Goal: Find specific page/section: Find specific page/section

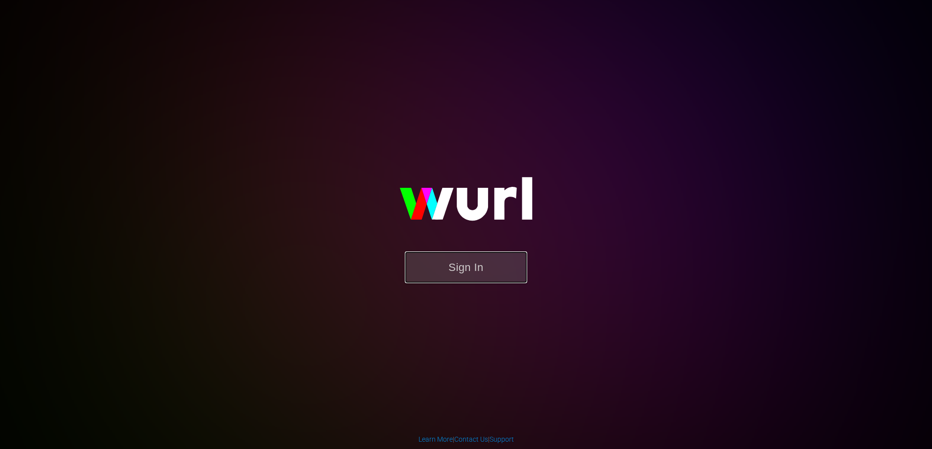
click at [474, 271] on button "Sign In" at bounding box center [466, 268] width 122 height 32
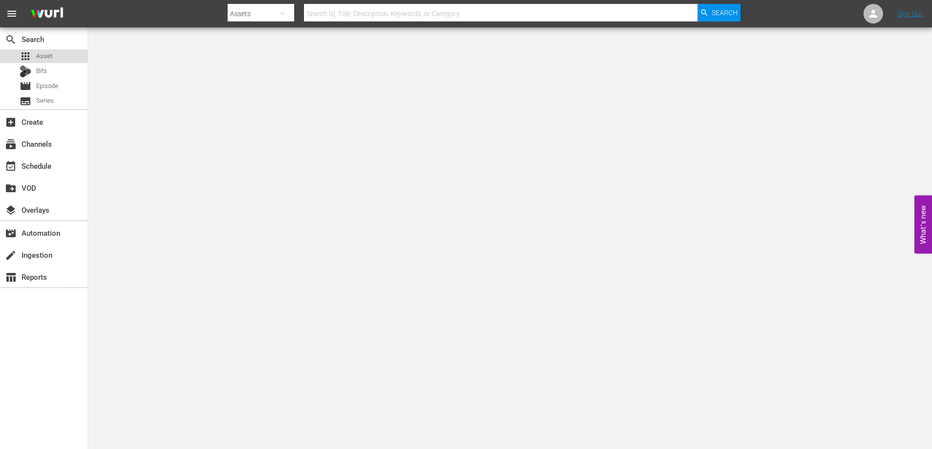
click at [39, 58] on span "Asset" at bounding box center [44, 56] width 16 height 10
